Goal: Task Accomplishment & Management: Use online tool/utility

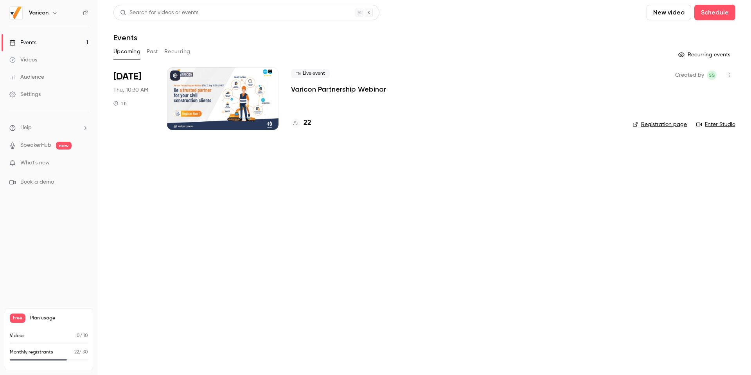
click at [227, 103] on div at bounding box center [223, 98] width 112 height 63
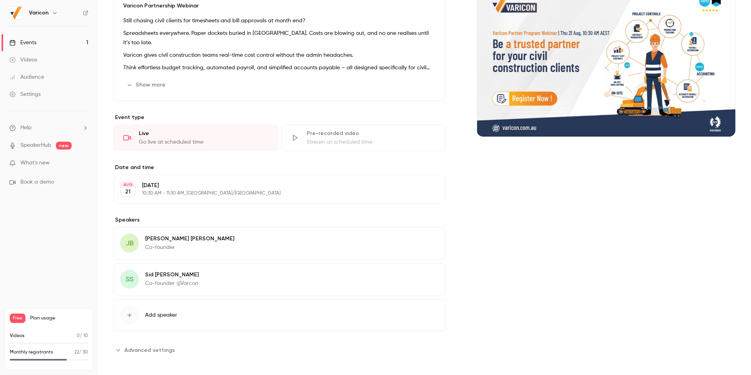
scroll to position [174, 0]
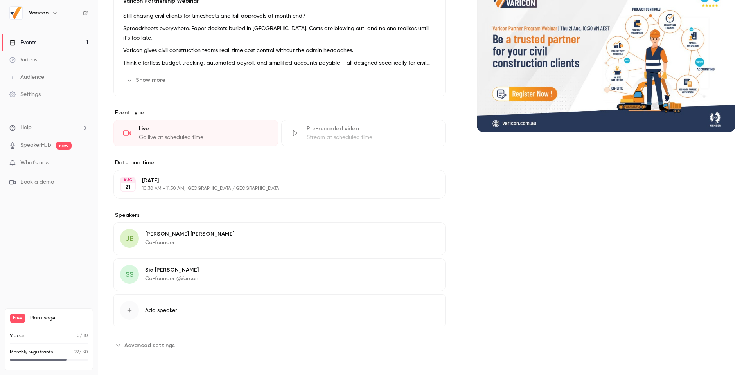
click at [173, 132] on div "Live" at bounding box center [204, 129] width 130 height 8
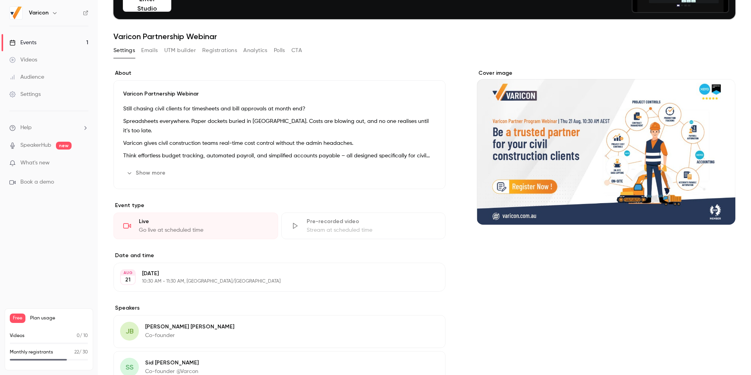
scroll to position [0, 0]
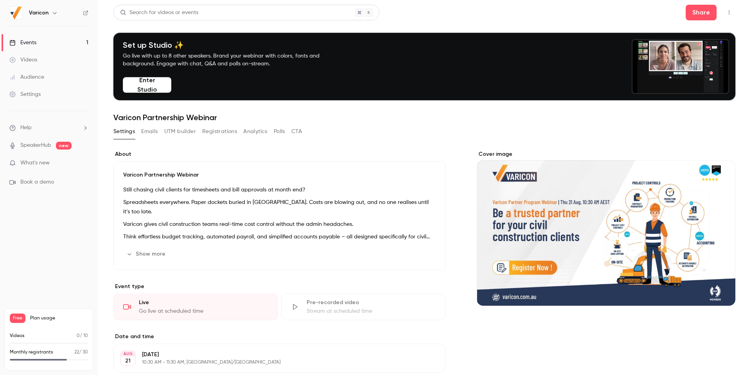
click at [151, 83] on button "Enter Studio" at bounding box center [147, 85] width 49 height 16
